Goal: Task Accomplishment & Management: Manage account settings

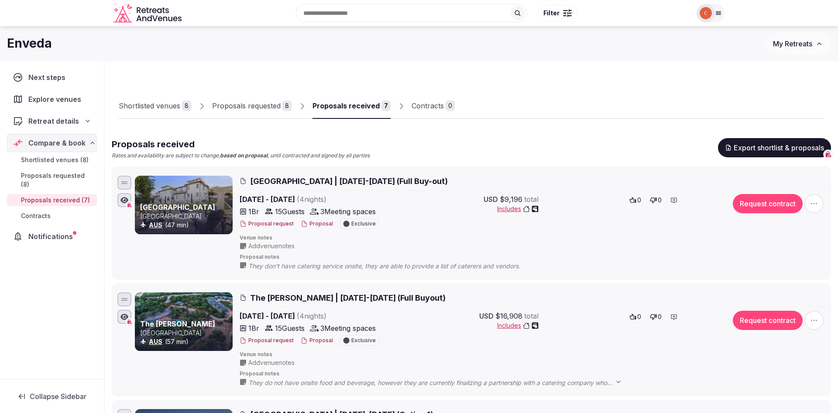
click at [222, 107] on div "Proposals requested" at bounding box center [246, 105] width 69 height 10
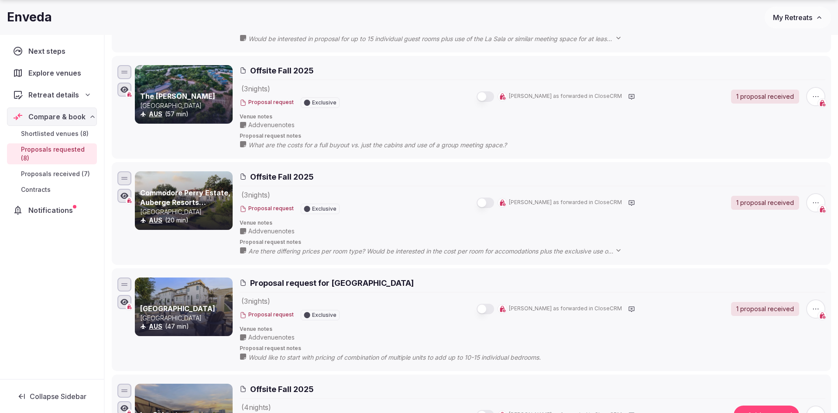
scroll to position [531, 0]
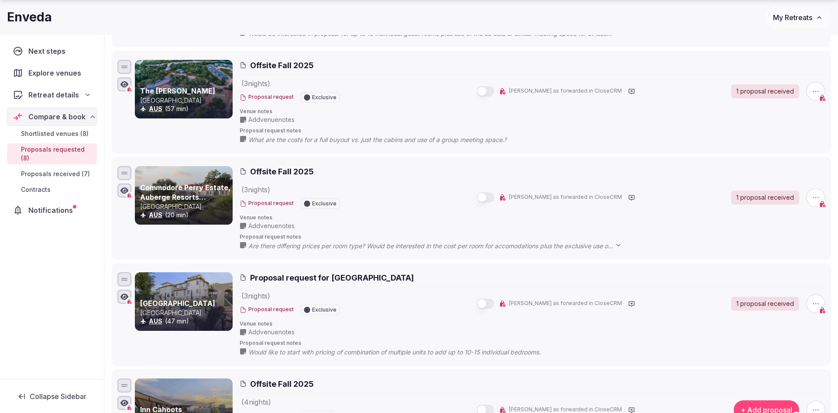
click at [378, 241] on span "Are there differing prices per room type? Would be interested in the cost per r…" at bounding box center [439, 245] width 382 height 9
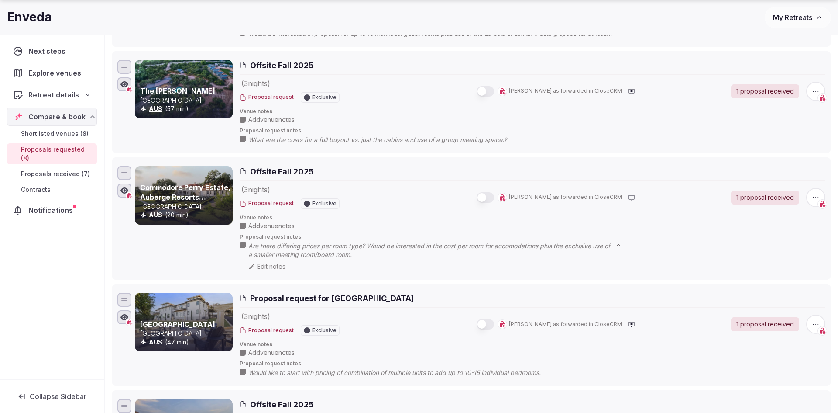
click at [382, 241] on span "Are there differing prices per room type? Would be interested in the cost per r…" at bounding box center [439, 249] width 382 height 17
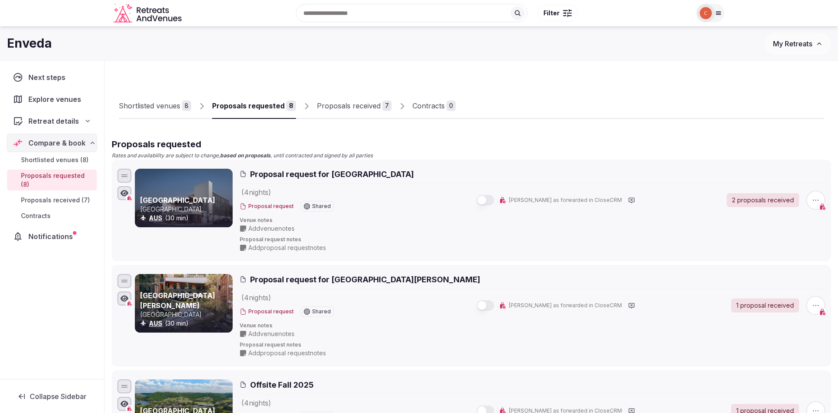
scroll to position [0, 0]
click at [163, 107] on div "Shortlisted venues" at bounding box center [150, 105] width 62 height 10
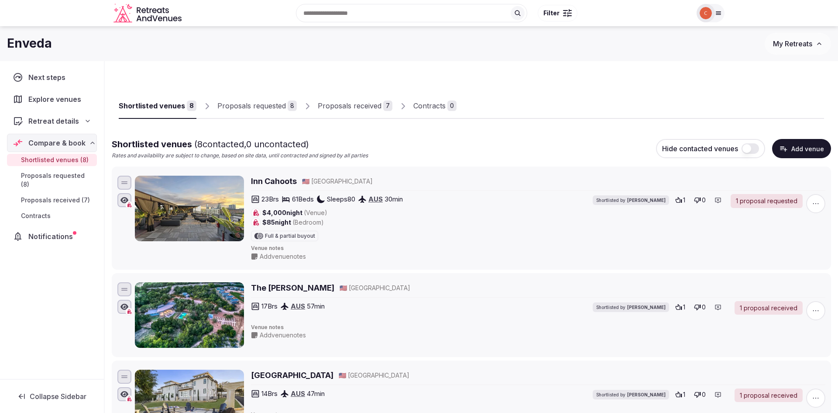
click at [355, 107] on div "Proposals received" at bounding box center [350, 105] width 64 height 10
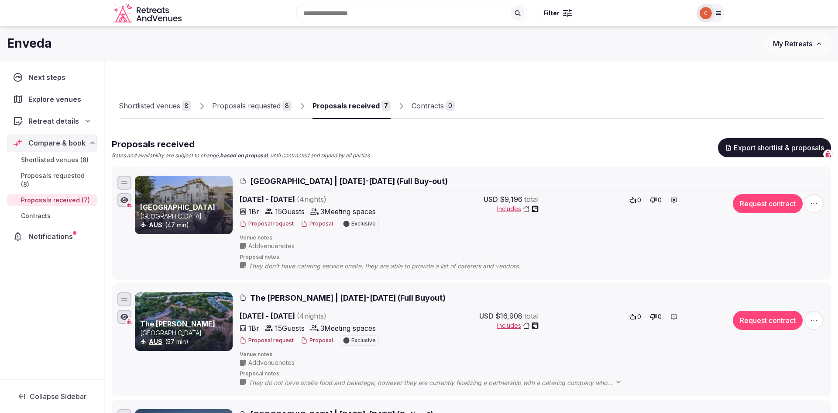
click at [272, 112] on link "Proposals requested 8" at bounding box center [251, 105] width 79 height 25
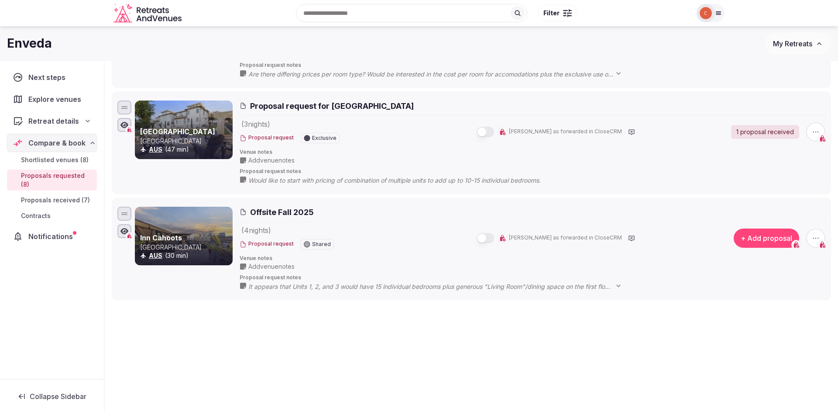
scroll to position [702, 0]
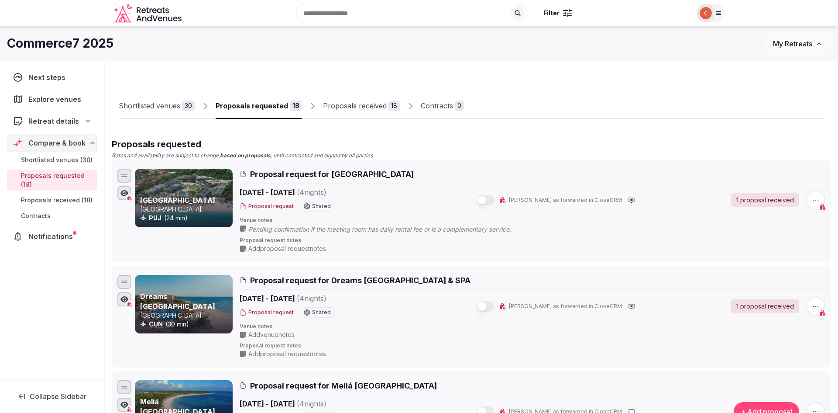
scroll to position [0, 0]
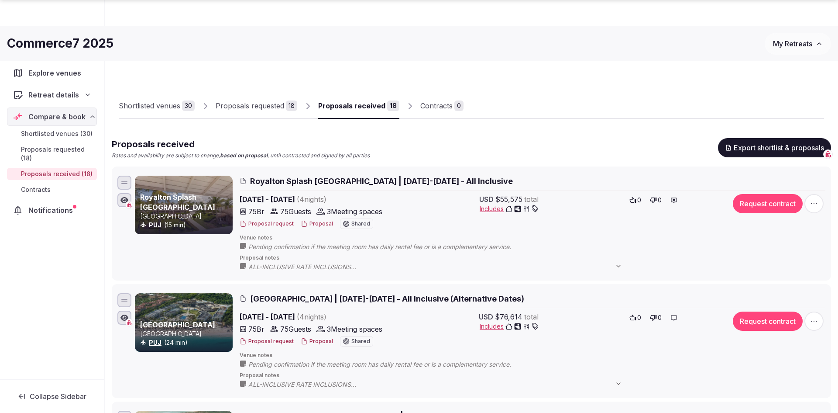
scroll to position [168, 0]
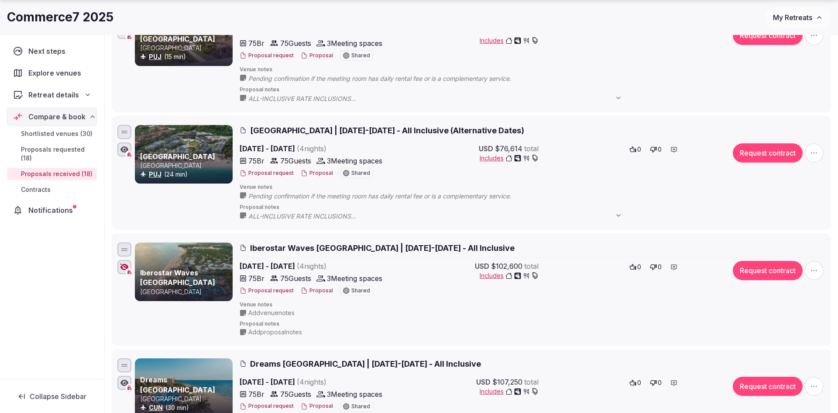
click at [277, 308] on span "Add venue notes" at bounding box center [271, 312] width 46 height 9
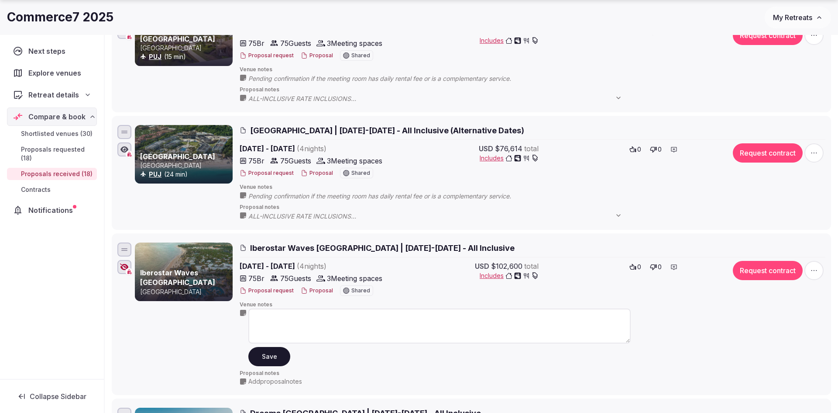
click at [276, 314] on textarea at bounding box center [439, 325] width 382 height 35
type textarea "**********"
click at [272, 350] on button "Save" at bounding box center [269, 355] width 42 height 19
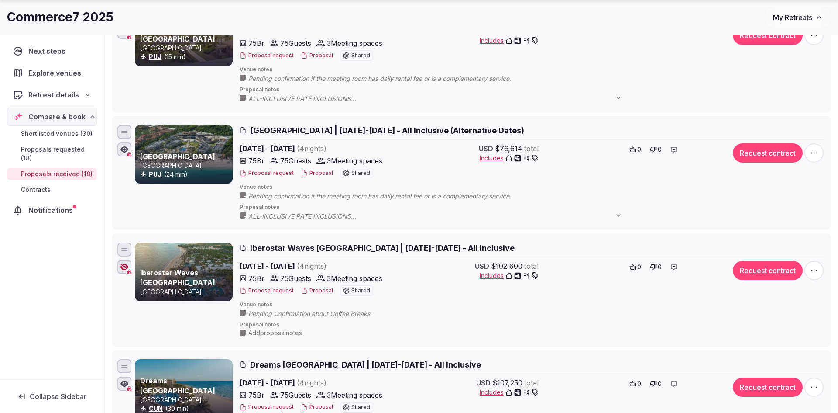
click at [327, 288] on button "Proposal" at bounding box center [317, 290] width 32 height 7
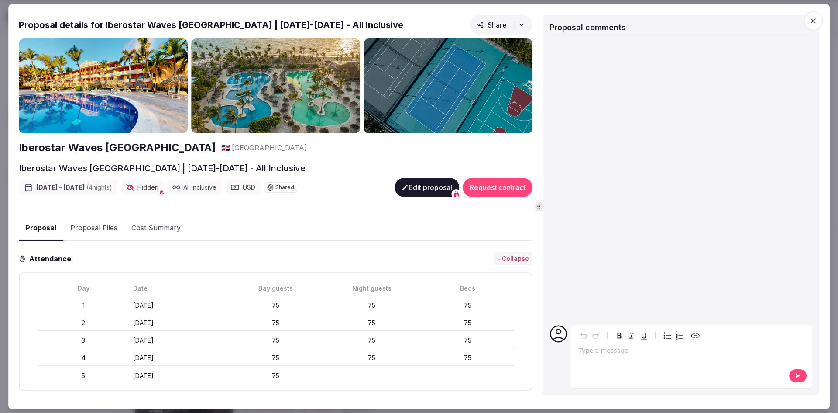
scroll to position [0, 0]
click at [809, 17] on icon "button" at bounding box center [813, 20] width 9 height 9
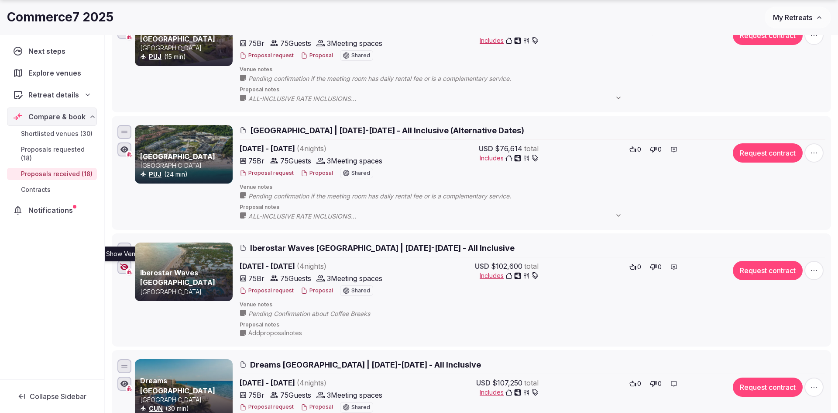
click at [124, 263] on icon "button" at bounding box center [124, 266] width 9 height 7
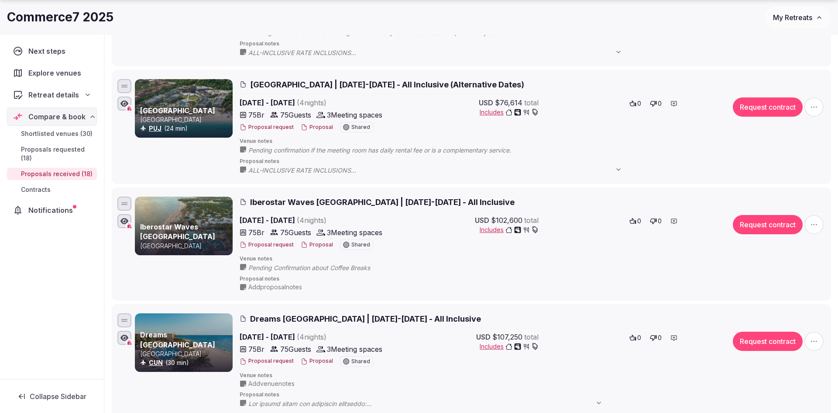
scroll to position [215, 0]
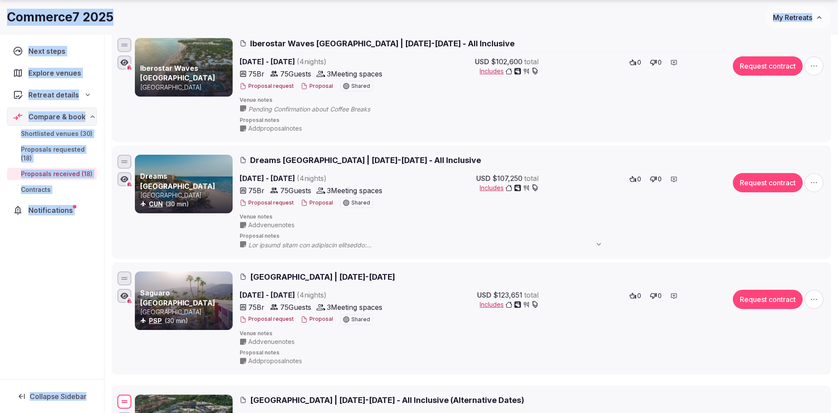
drag, startPoint x: 125, startPoint y: 83, endPoint x: 91, endPoint y: 422, distance: 340.8
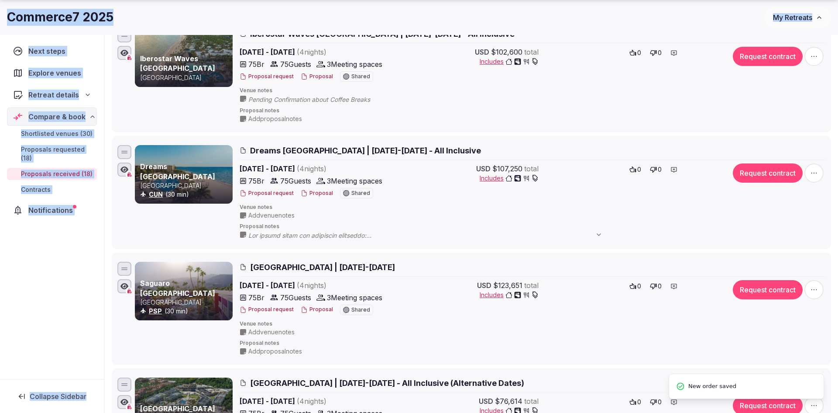
scroll to position [561, 0]
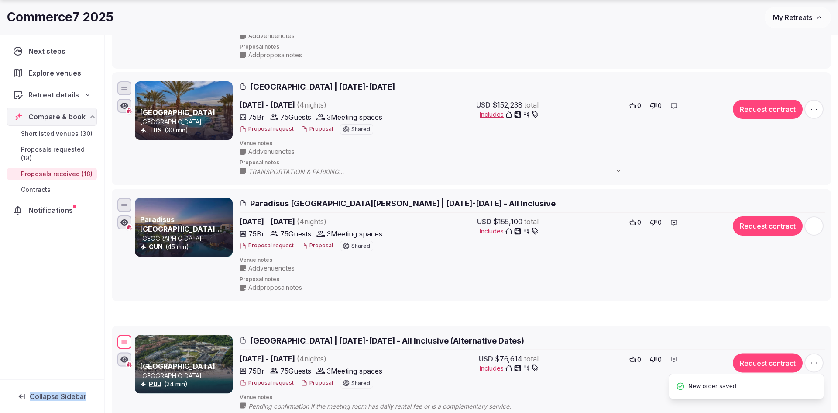
drag, startPoint x: 125, startPoint y: 79, endPoint x: 87, endPoint y: 329, distance: 253.4
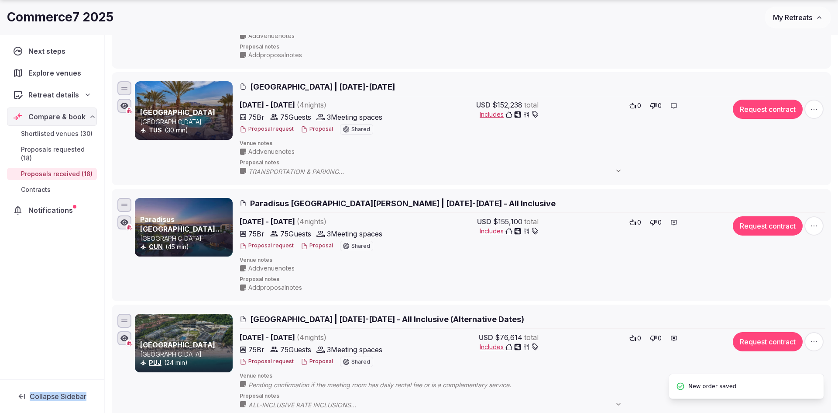
scroll to position [801, 0]
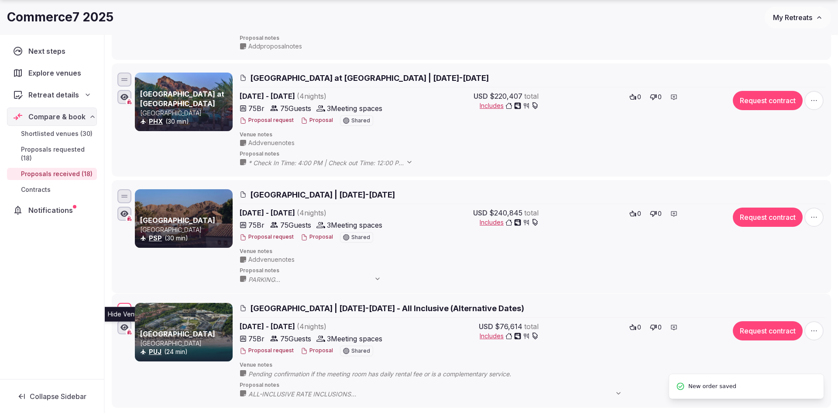
drag, startPoint x: 124, startPoint y: 67, endPoint x: 117, endPoint y: 295, distance: 228.0
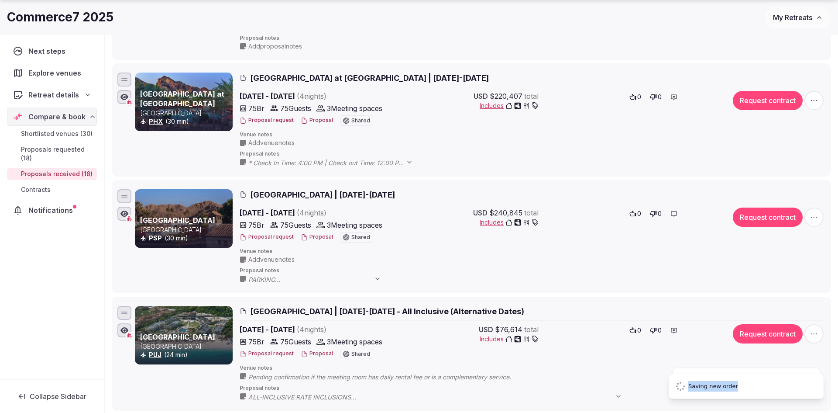
scroll to position [822, 0]
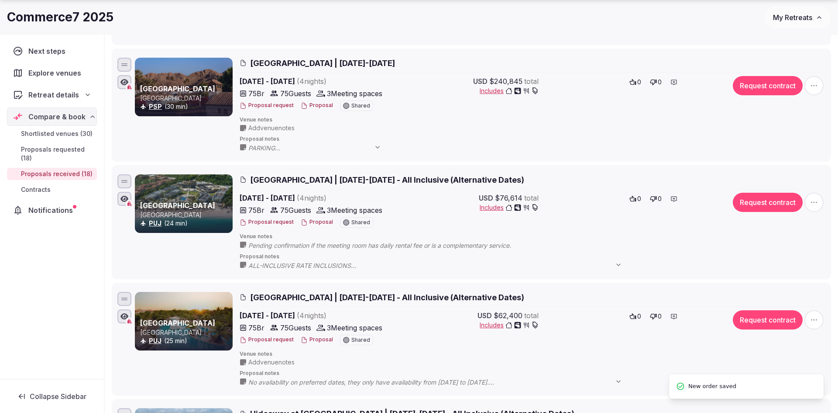
click at [102, 272] on div "Next steps Explore venues Retreat details Compare & book Shortlisted venues (30…" at bounding box center [52, 207] width 104 height 344
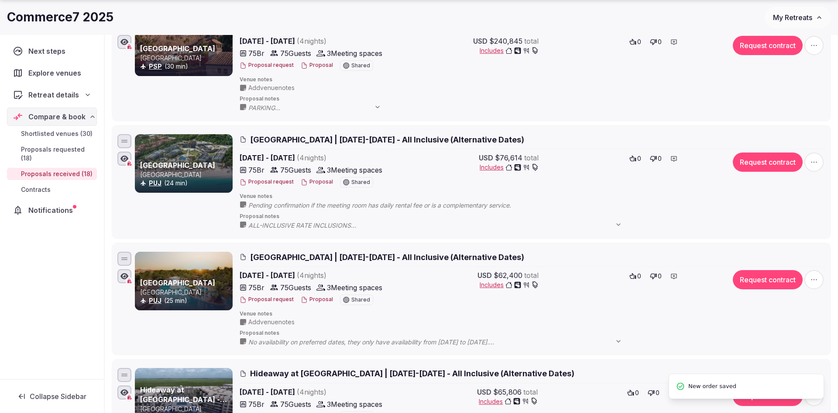
scroll to position [973, 0]
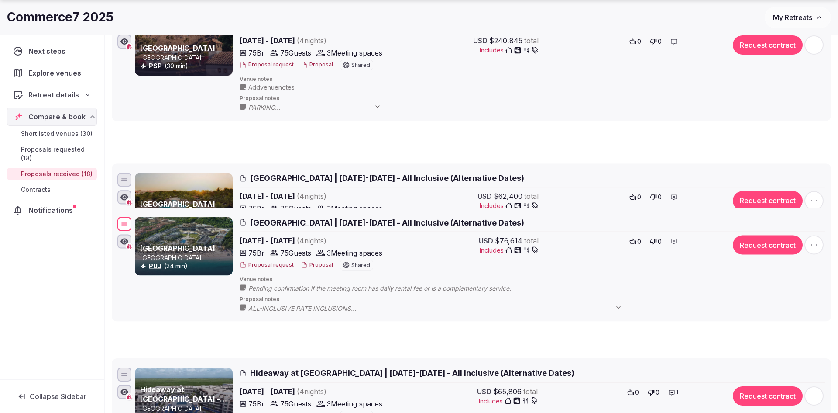
drag, startPoint x: 122, startPoint y: 130, endPoint x: 117, endPoint y: 219, distance: 88.7
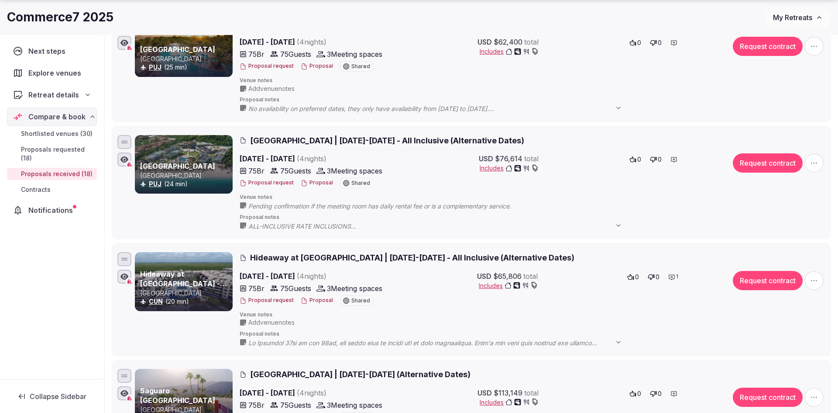
scroll to position [1097, 0]
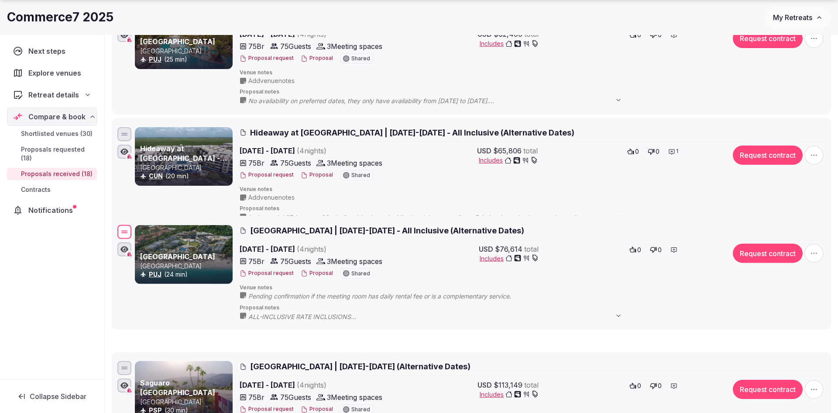
drag, startPoint x: 126, startPoint y: 119, endPoint x: 124, endPoint y: 215, distance: 96.5
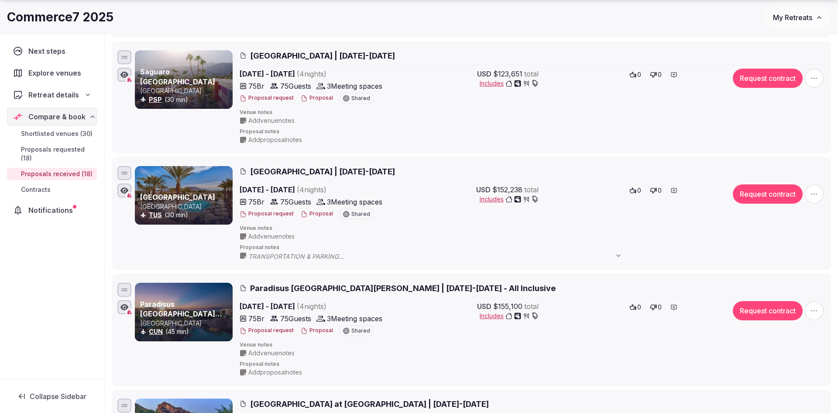
scroll to position [478, 0]
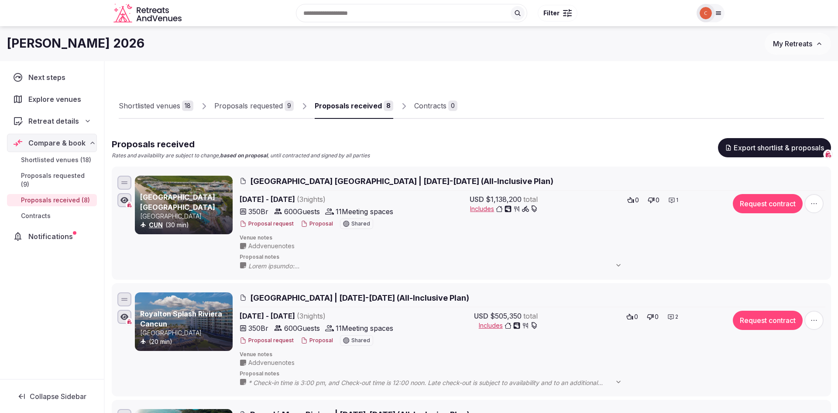
scroll to position [0, 0]
click at [704, 13] on img at bounding box center [706, 13] width 12 height 12
click at [680, 76] on span "Staff admin" at bounding box center [666, 78] width 40 height 10
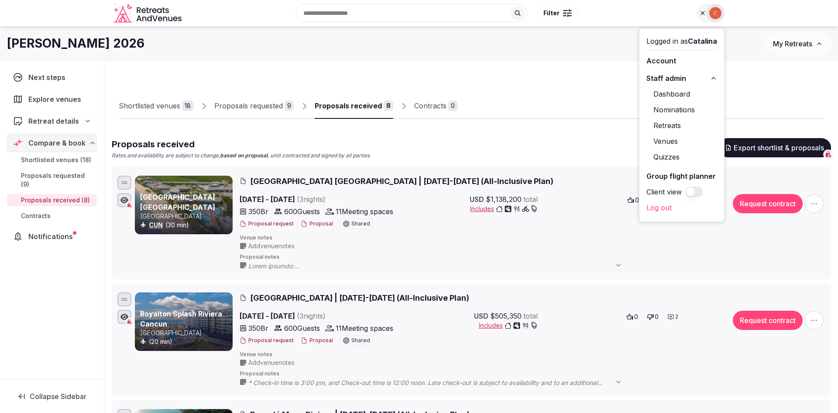
click at [671, 129] on link "Retreats" at bounding box center [681, 125] width 71 height 14
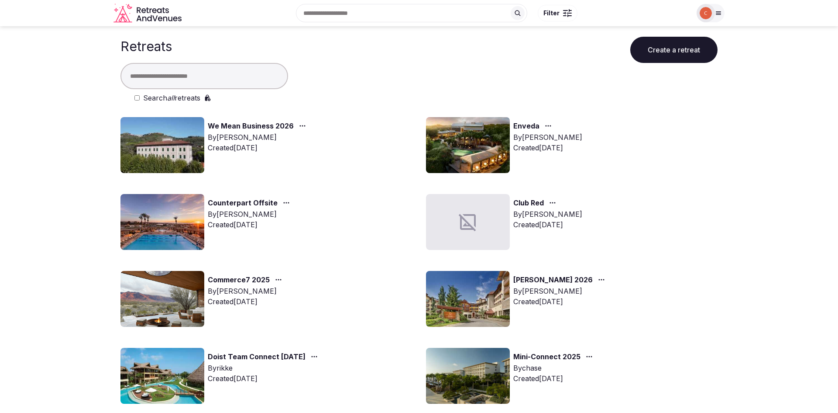
click at [152, 76] on input "text" at bounding box center [204, 76] width 168 height 26
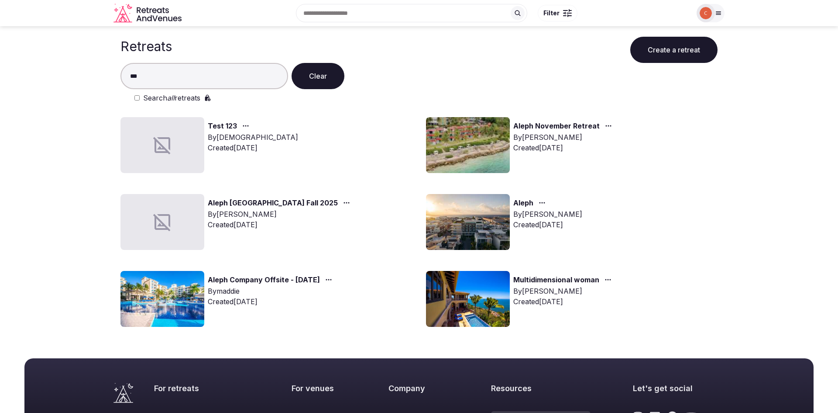
type input "***"
drag, startPoint x: 152, startPoint y: 76, endPoint x: 498, endPoint y: 124, distance: 348.7
click at [498, 124] on img at bounding box center [468, 145] width 84 height 56
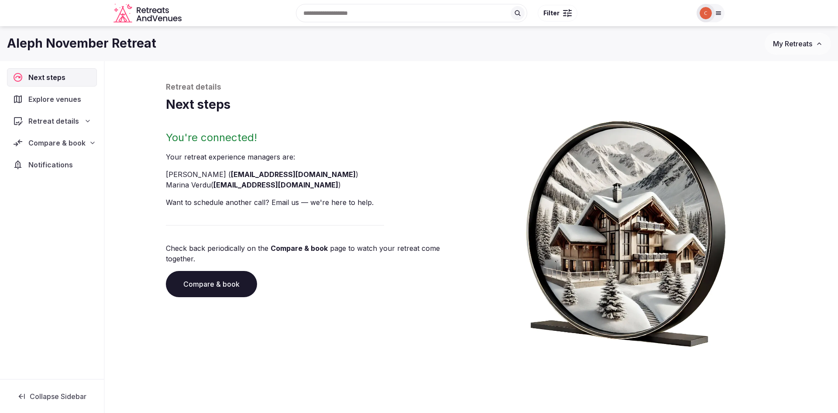
click at [79, 149] on div "Compare & book" at bounding box center [52, 143] width 90 height 18
click at [74, 157] on span "Shortlisted venues (20)" at bounding box center [57, 159] width 72 height 9
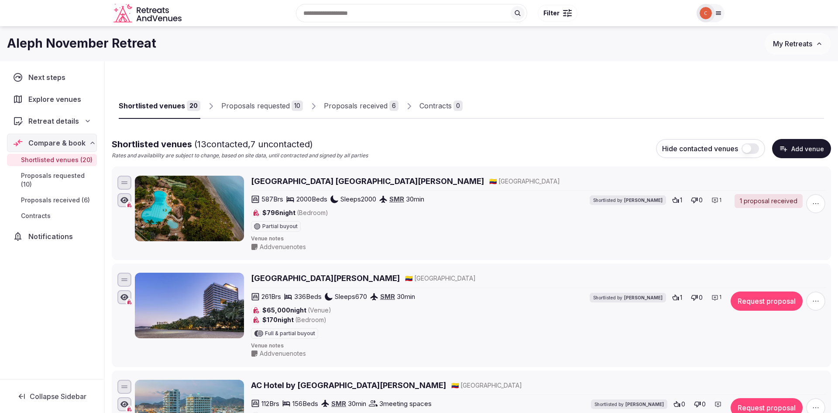
click at [355, 102] on div "Proposals received" at bounding box center [356, 105] width 64 height 10
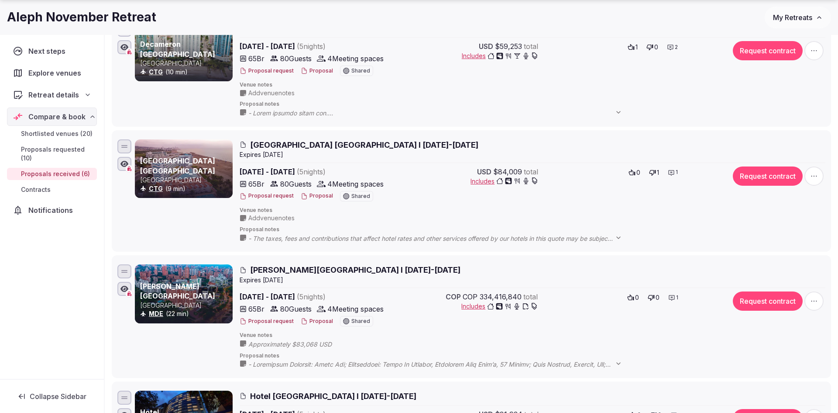
scroll to position [156, 0]
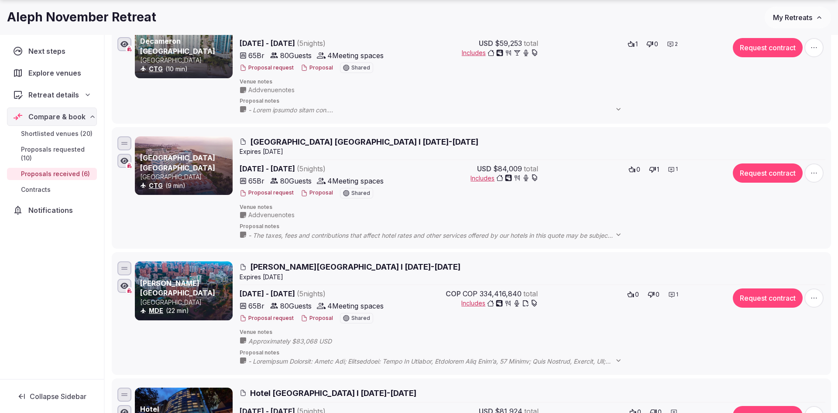
click at [327, 189] on button "Proposal" at bounding box center [317, 192] width 32 height 7
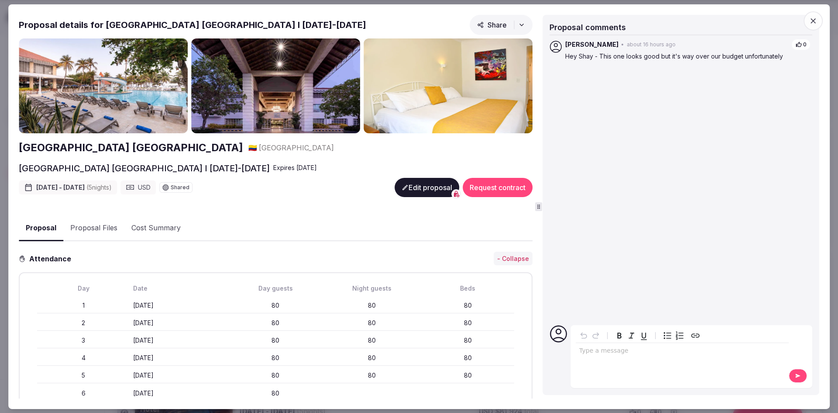
scroll to position [0, 0]
click at [815, 21] on icon "button" at bounding box center [813, 20] width 9 height 9
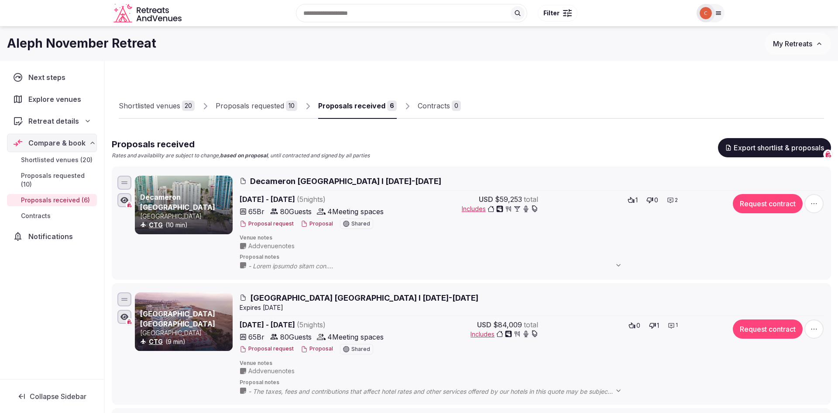
scroll to position [0, 0]
click at [672, 199] on icon at bounding box center [670, 199] width 7 height 7
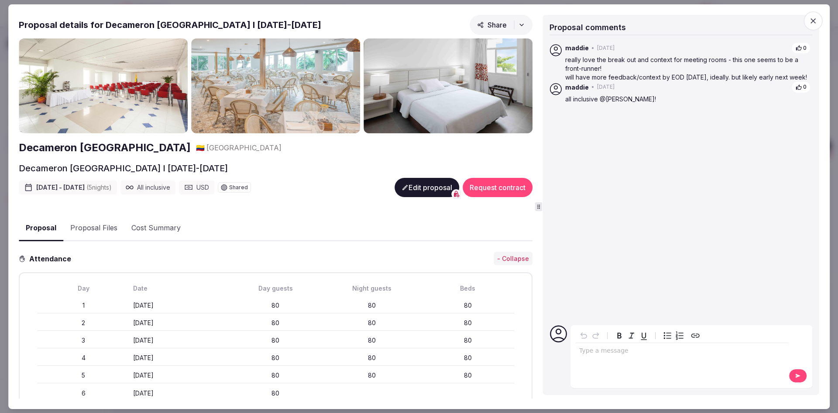
click at [816, 21] on icon "button" at bounding box center [813, 20] width 9 height 9
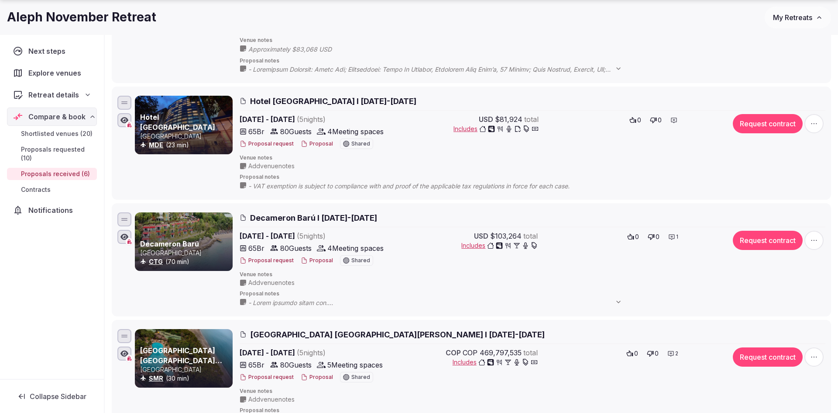
scroll to position [472, 0]
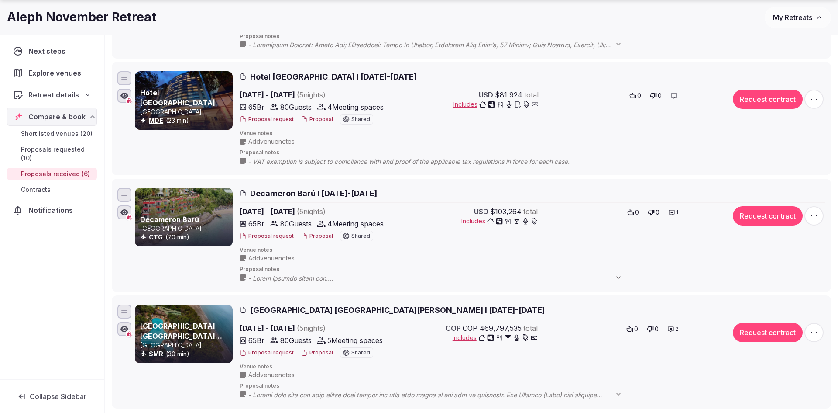
click at [671, 209] on icon at bounding box center [671, 212] width 7 height 7
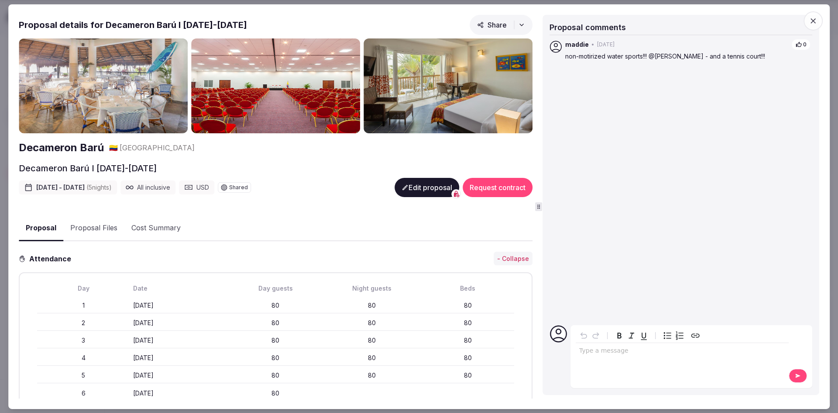
click at [814, 20] on icon "button" at bounding box center [813, 20] width 5 height 5
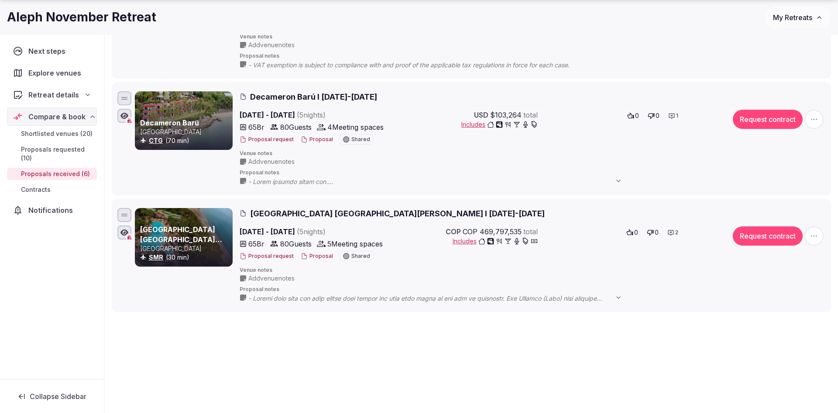
scroll to position [569, 0]
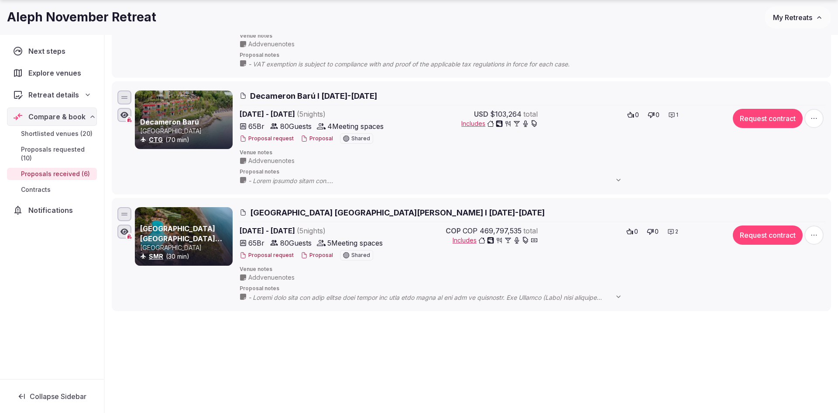
click at [671, 228] on icon at bounding box center [670, 231] width 7 height 7
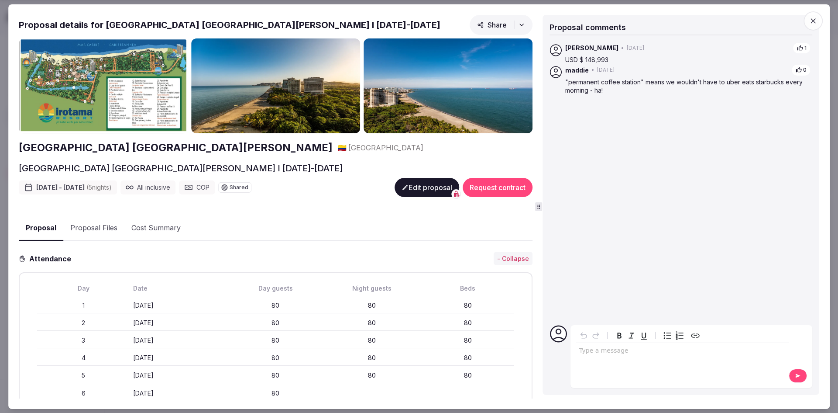
click at [814, 23] on icon "button" at bounding box center [813, 20] width 9 height 9
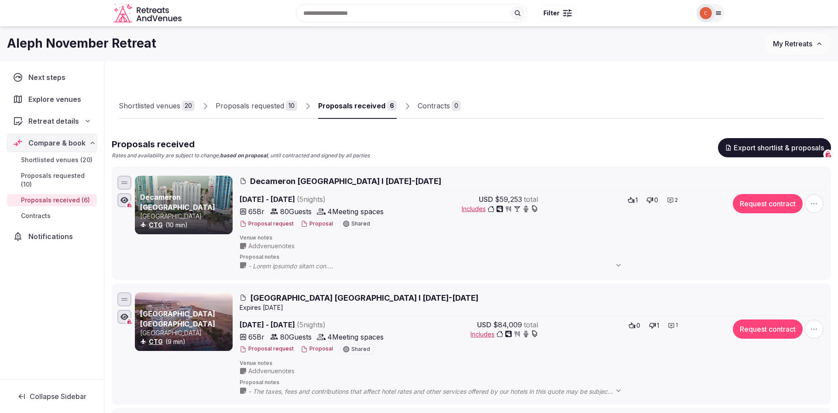
scroll to position [0, 0]
click at [165, 108] on div "Shortlisted venues" at bounding box center [150, 105] width 62 height 10
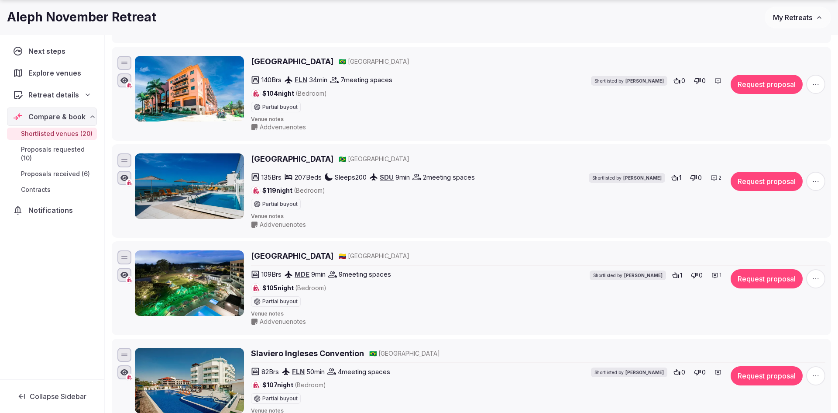
scroll to position [1497, 0]
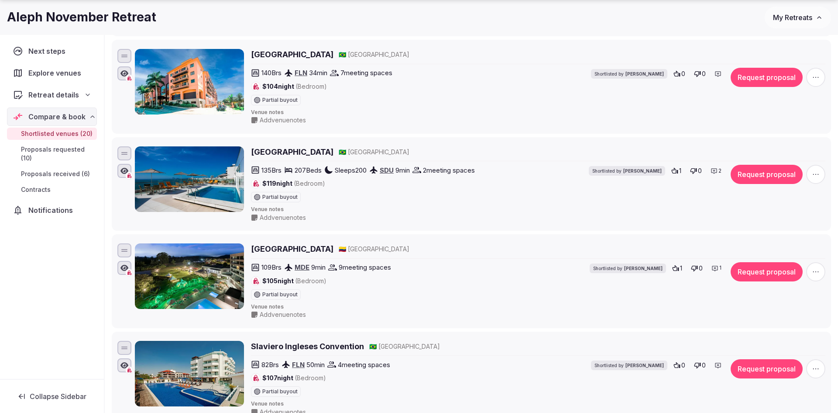
click at [713, 265] on icon at bounding box center [715, 267] width 6 height 5
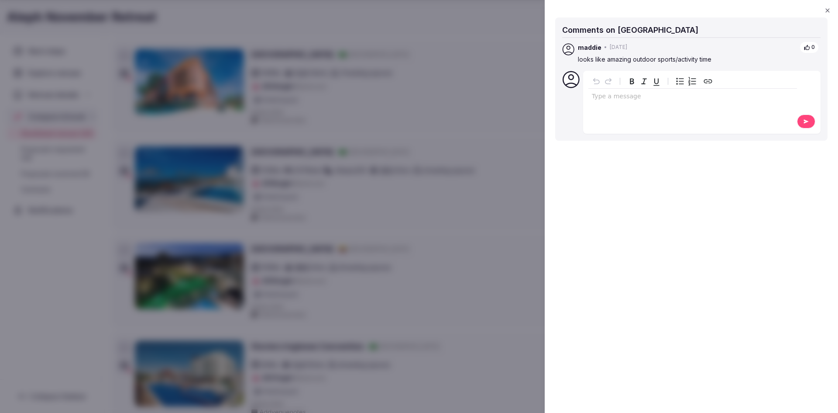
click at [828, 10] on icon "button" at bounding box center [827, 10] width 4 height 4
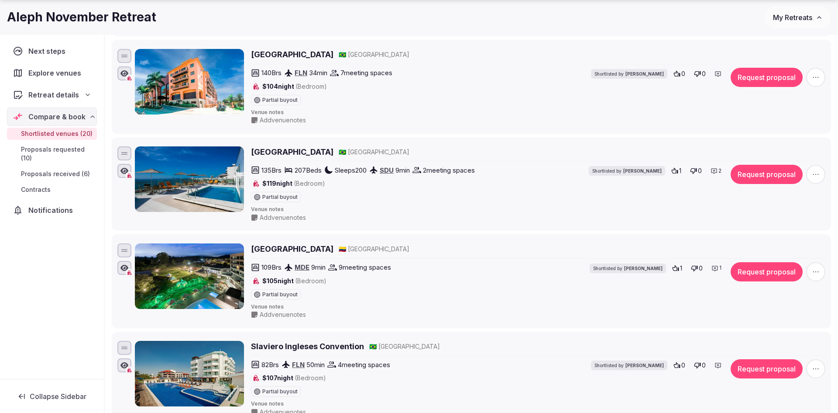
click at [716, 167] on icon at bounding box center [714, 170] width 7 height 7
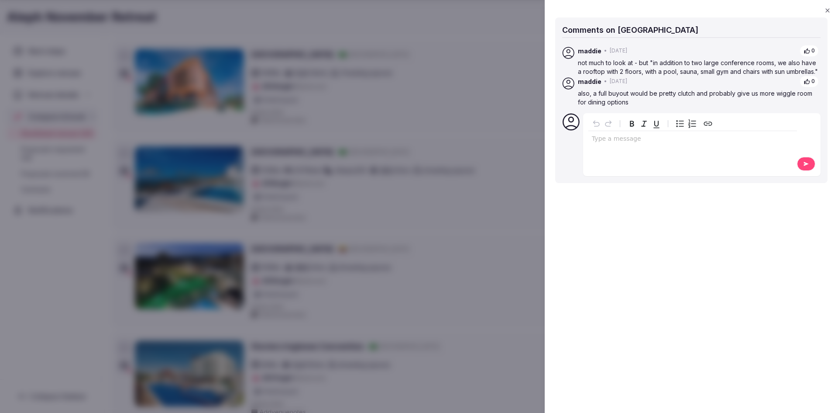
click at [826, 11] on icon "button" at bounding box center [827, 10] width 7 height 7
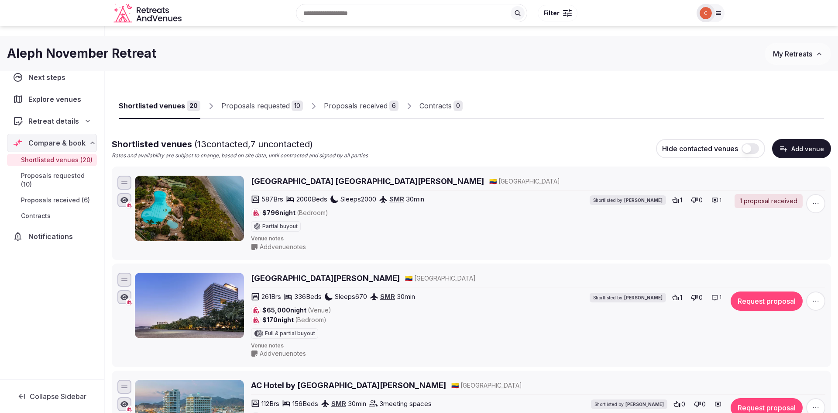
scroll to position [0, 0]
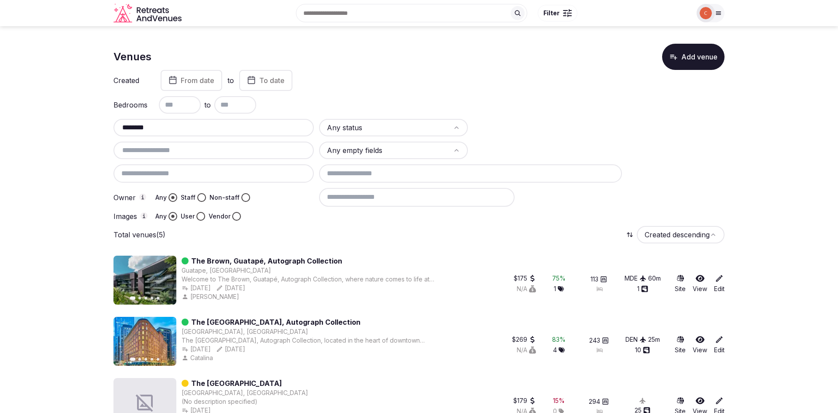
type input "********"
click at [306, 259] on link "The Brown, Guatapé, Autograph Collection" at bounding box center [266, 260] width 151 height 10
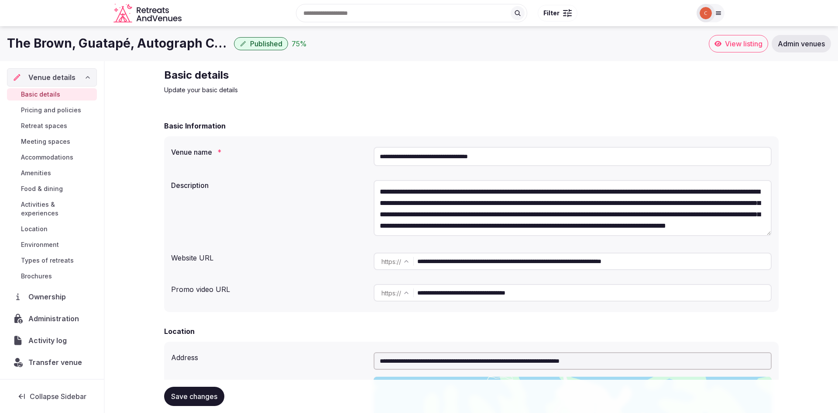
click at [750, 46] on span "View listing" at bounding box center [744, 43] width 38 height 9
click at [758, 45] on span "View listing" at bounding box center [744, 43] width 38 height 9
click at [804, 37] on link "Admin venues" at bounding box center [801, 43] width 59 height 17
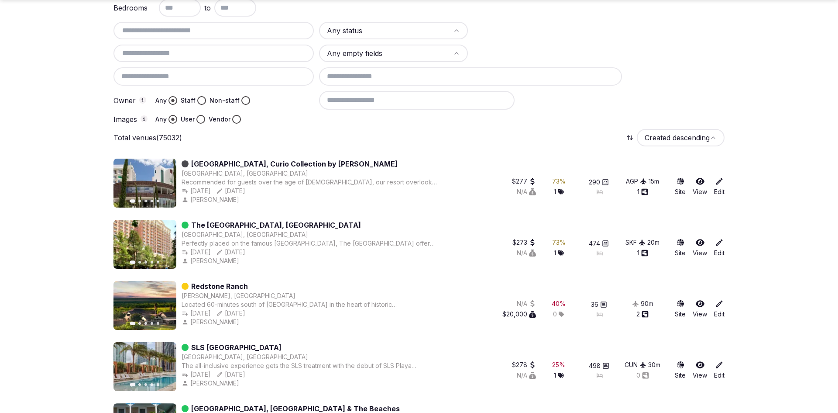
scroll to position [99, 0]
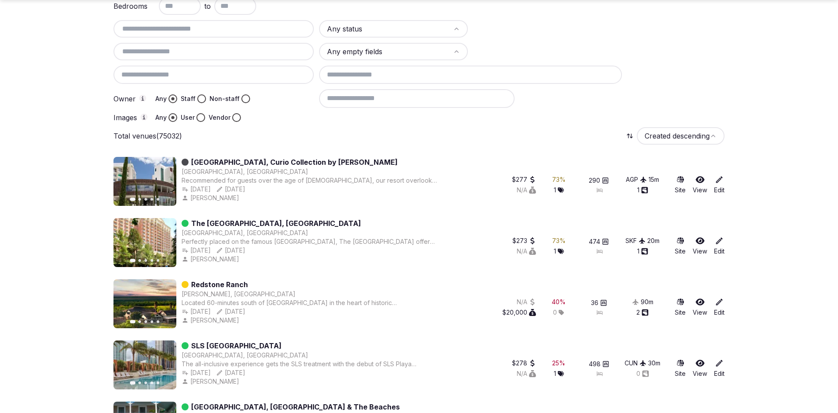
click at [196, 24] on input "text" at bounding box center [213, 29] width 193 height 10
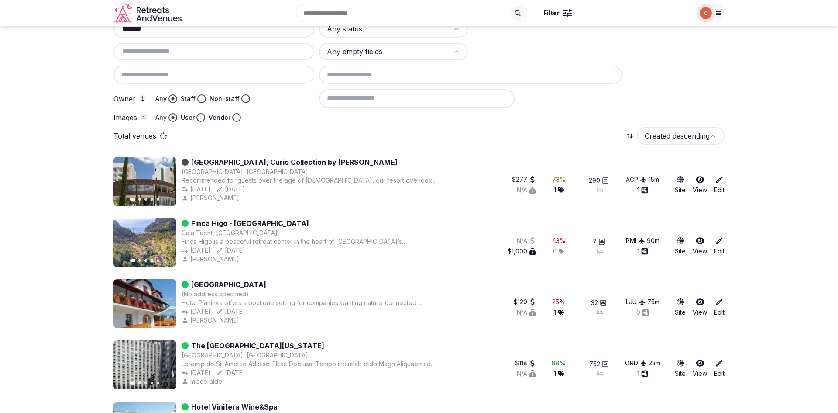
scroll to position [0, 0]
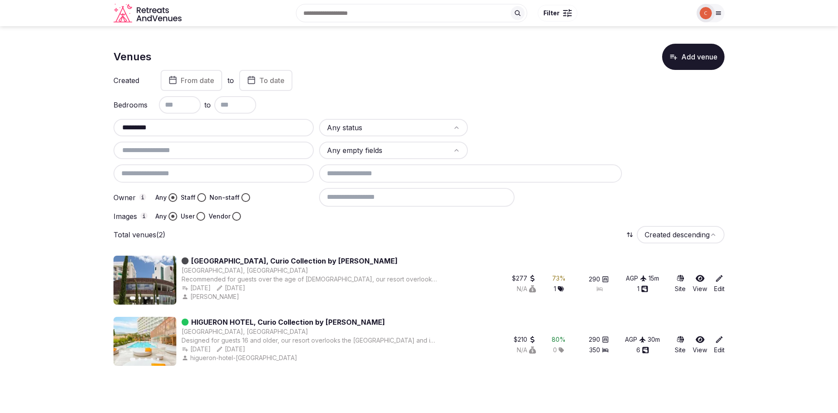
type input "********"
click at [296, 321] on link "HIGUERON HOTEL, Curio Collection by [PERSON_NAME]" at bounding box center [288, 321] width 194 height 10
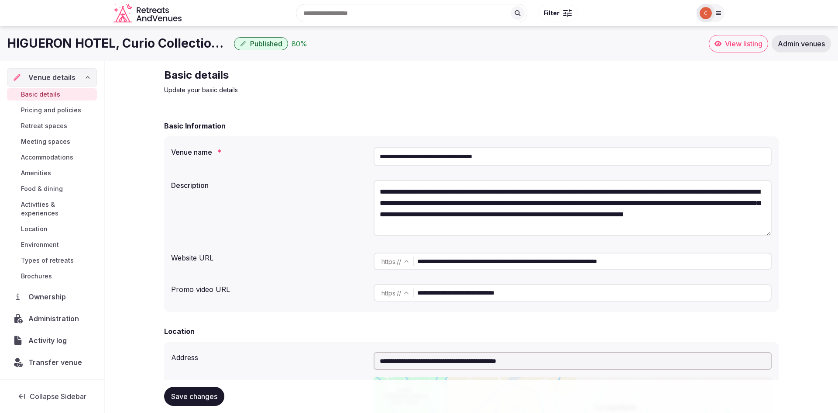
click at [739, 46] on span "View listing" at bounding box center [744, 43] width 38 height 9
